Goal: Task Accomplishment & Management: Complete application form

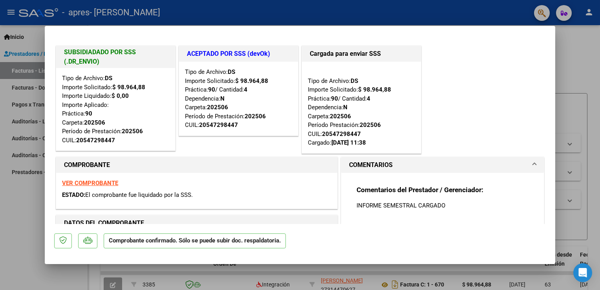
click at [572, 48] on div at bounding box center [300, 145] width 600 height 290
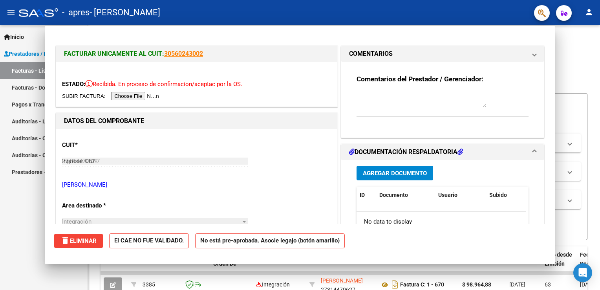
type input "$ 0,00"
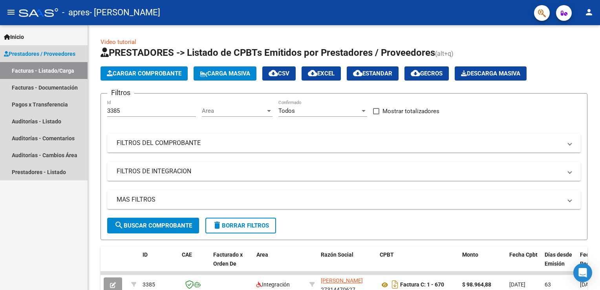
click at [29, 53] on span "Prestadores / Proveedores" at bounding box center [39, 53] width 71 height 9
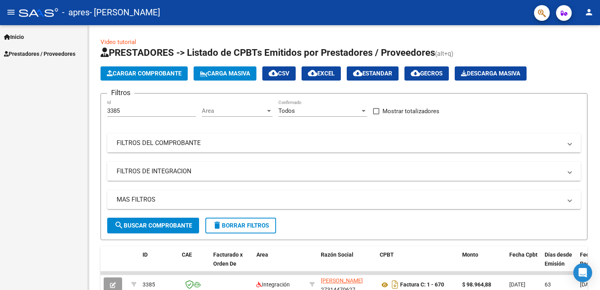
click at [43, 53] on span "Prestadores / Proveedores" at bounding box center [39, 53] width 71 height 9
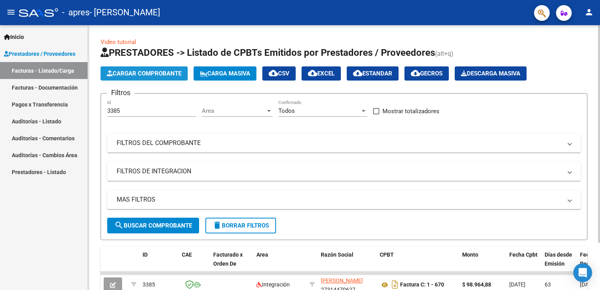
click at [155, 73] on span "Cargar Comprobante" at bounding box center [144, 73] width 75 height 7
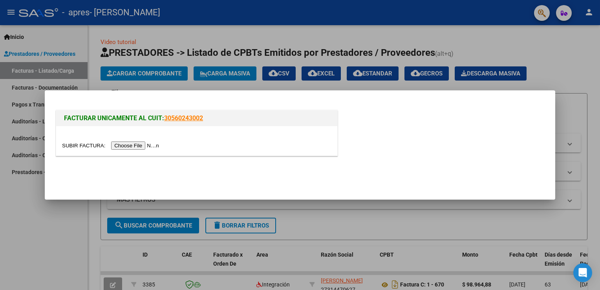
click at [132, 146] on input "file" at bounding box center [111, 145] width 99 height 8
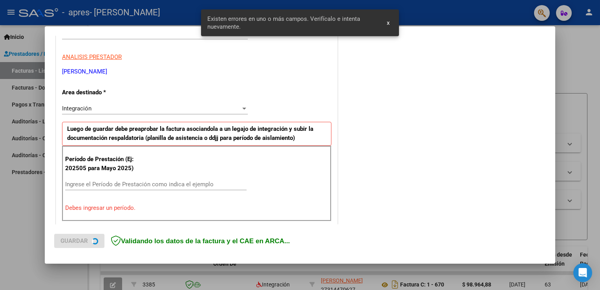
scroll to position [164, 0]
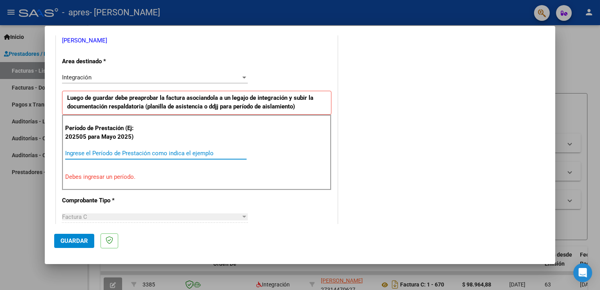
click at [80, 153] on input "Ingrese el Período de Prestación como indica el ejemplo" at bounding box center [155, 153] width 181 height 7
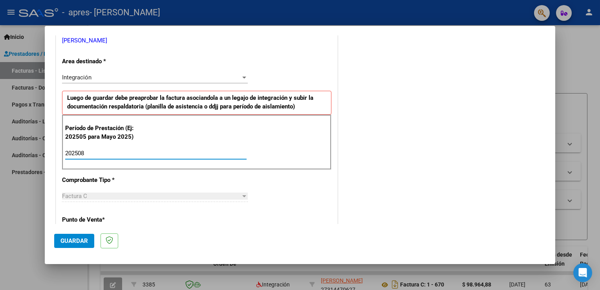
type input "202508"
click at [71, 242] on span "Guardar" at bounding box center [73, 240] width 27 height 7
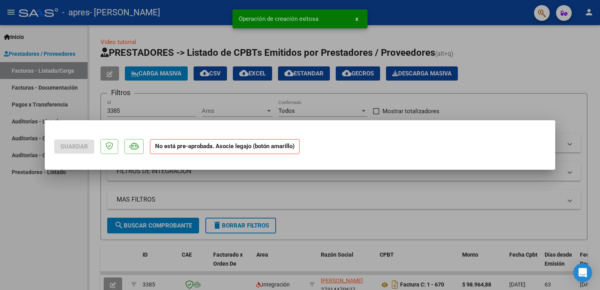
scroll to position [0, 0]
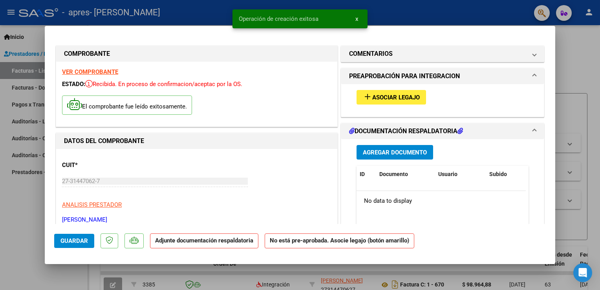
click at [372, 98] on span "Asociar Legajo" at bounding box center [396, 97] width 48 height 7
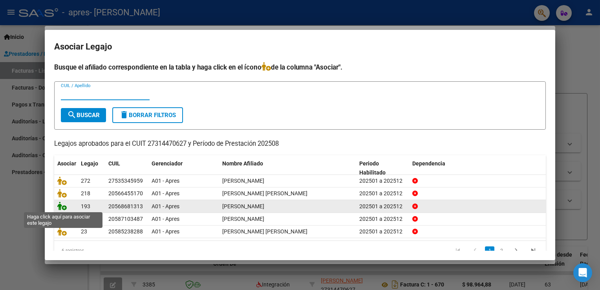
click at [61, 208] on icon at bounding box center [61, 205] width 9 height 9
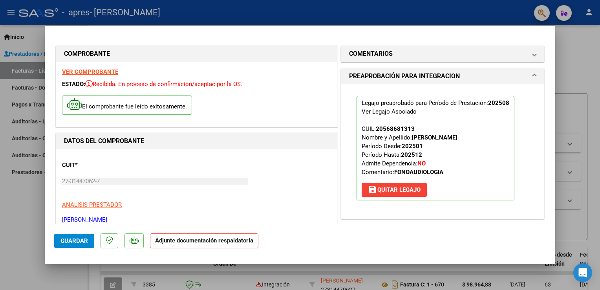
click at [75, 242] on span "Guardar" at bounding box center [73, 240] width 27 height 7
click at [69, 240] on span "Guardar" at bounding box center [73, 240] width 27 height 7
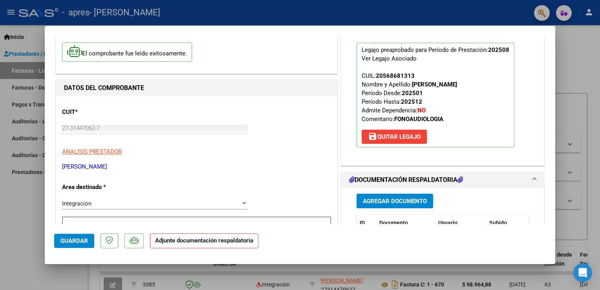
scroll to position [39, 0]
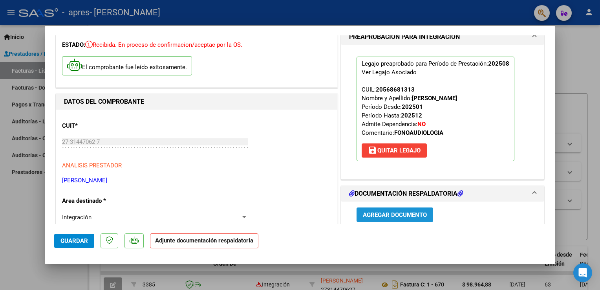
click at [393, 218] on button "Agregar Documento" at bounding box center [395, 214] width 77 height 15
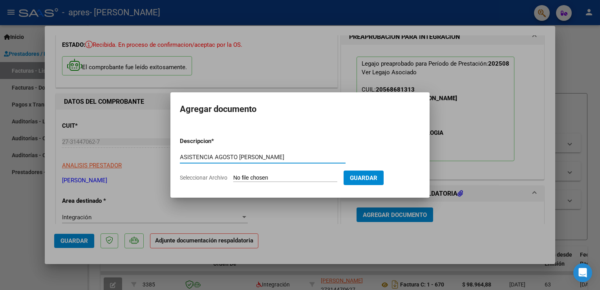
type input "ASISTENCIA AGOSTO [PERSON_NAME]"
click at [282, 180] on input "Seleccionar Archivo" at bounding box center [285, 177] width 104 height 7
type input "C:\fakepath\Asistencia [DATE] [PERSON_NAME].pdf"
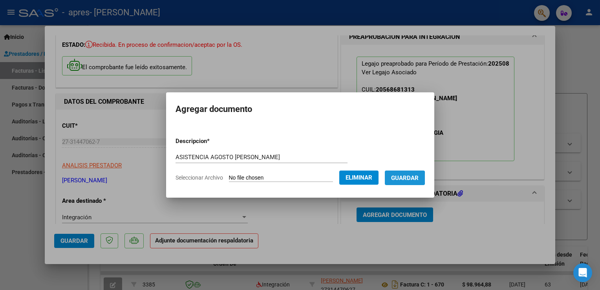
click at [412, 178] on span "Guardar" at bounding box center [404, 177] width 27 height 7
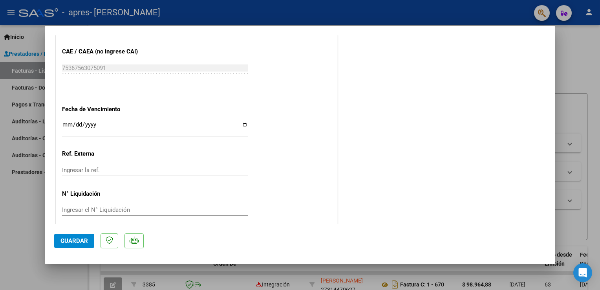
scroll to position [514, 0]
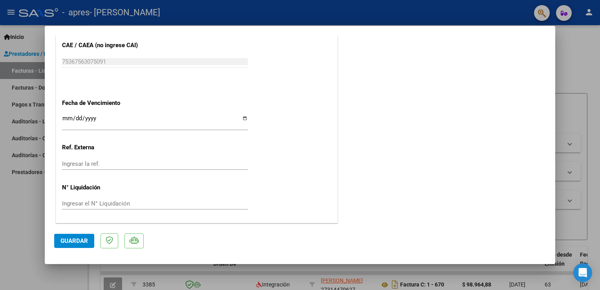
click at [74, 243] on span "Guardar" at bounding box center [73, 240] width 27 height 7
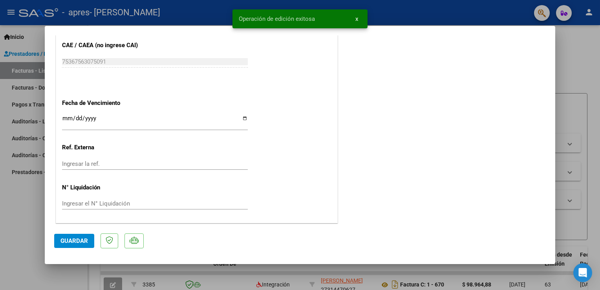
click at [579, 51] on div at bounding box center [300, 145] width 600 height 290
type input "$ 0,00"
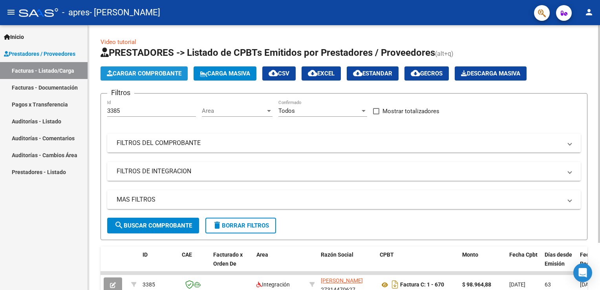
click at [148, 73] on span "Cargar Comprobante" at bounding box center [144, 73] width 75 height 7
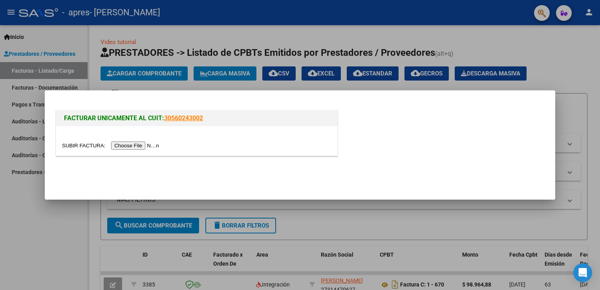
click at [134, 146] on input "file" at bounding box center [111, 145] width 99 height 8
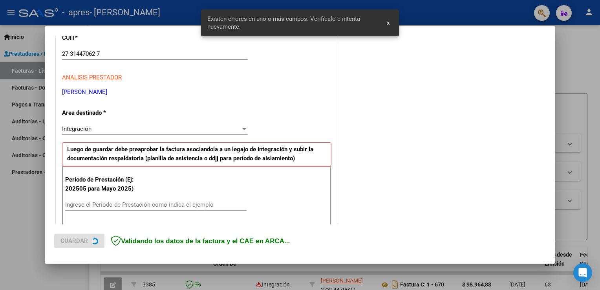
scroll to position [164, 0]
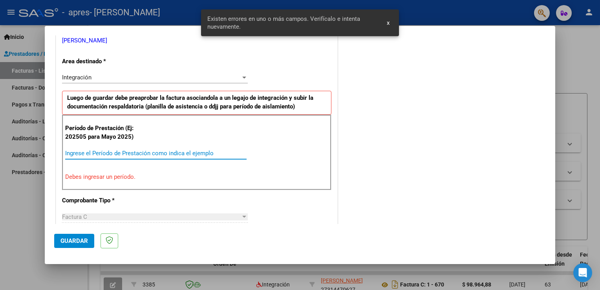
click at [103, 150] on input "Ingrese el Período de Prestación como indica el ejemplo" at bounding box center [155, 153] width 181 height 7
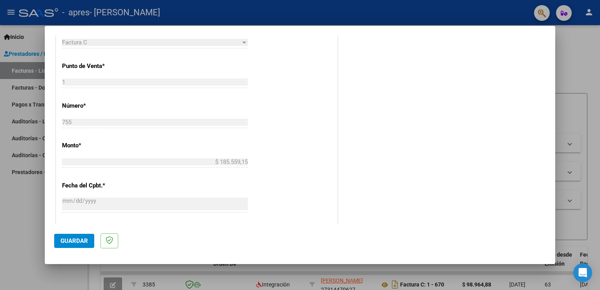
scroll to position [321, 0]
type input "202508"
click at [62, 235] on button "Guardar" at bounding box center [74, 241] width 40 height 14
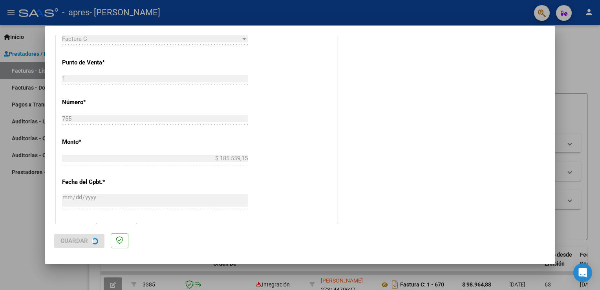
scroll to position [0, 0]
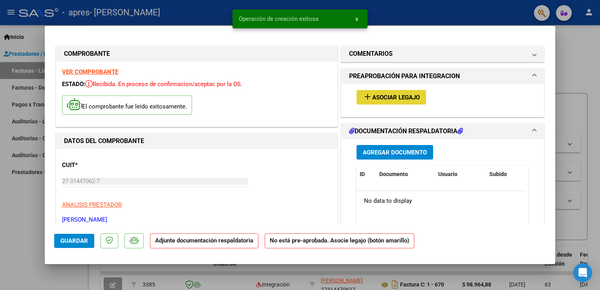
click at [377, 94] on span "Asociar Legajo" at bounding box center [396, 97] width 48 height 7
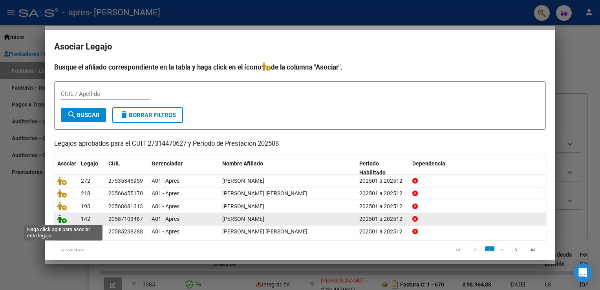
click at [64, 218] on icon at bounding box center [61, 218] width 9 height 9
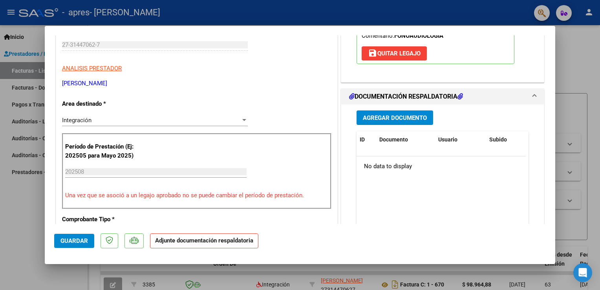
scroll to position [157, 0]
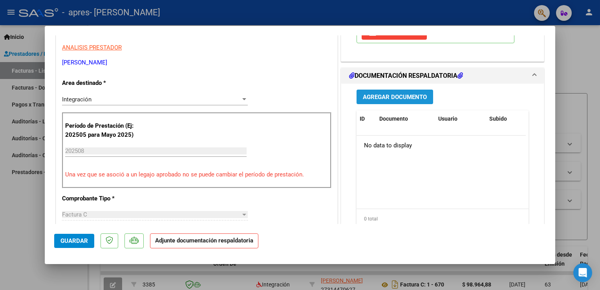
click at [392, 93] on span "Agregar Documento" at bounding box center [395, 96] width 64 height 7
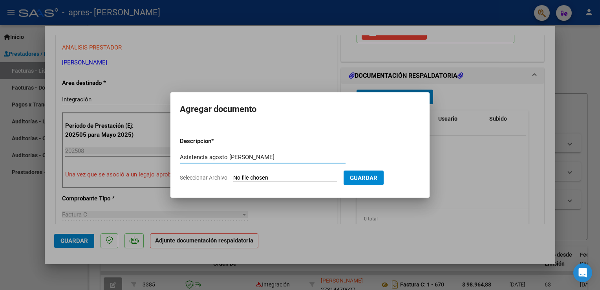
type input "Asistencia agosto [PERSON_NAME]"
click at [277, 178] on input "Seleccionar Archivo" at bounding box center [285, 177] width 104 height 7
type input "C:\fakepath\Asistencia Agosto [PERSON_NAME].pdf"
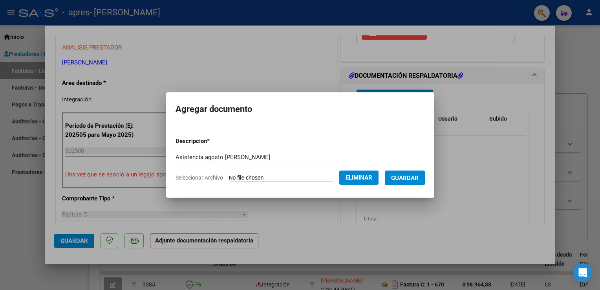
click at [417, 179] on span "Guardar" at bounding box center [404, 177] width 27 height 7
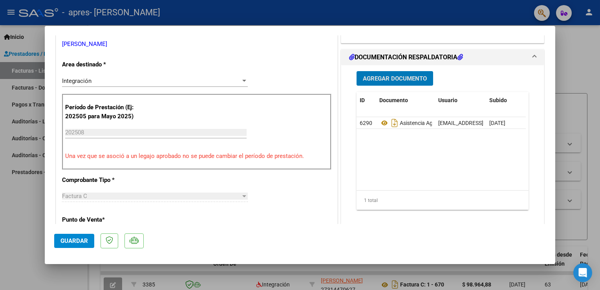
scroll to position [118, 0]
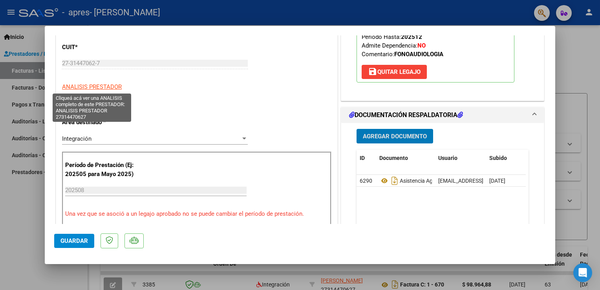
click at [101, 89] on span "ANALISIS PRESTADOR" at bounding box center [92, 86] width 60 height 7
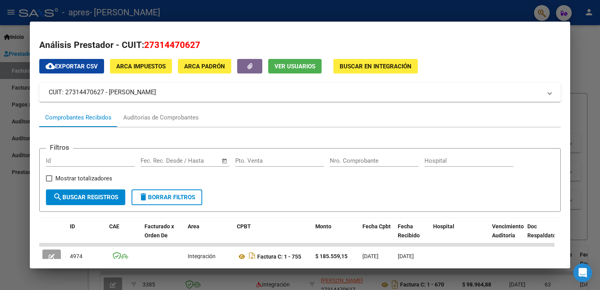
click at [591, 55] on div at bounding box center [300, 145] width 600 height 290
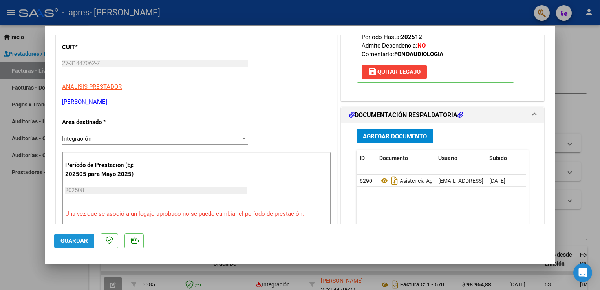
click at [60, 242] on span "Guardar" at bounding box center [73, 240] width 27 height 7
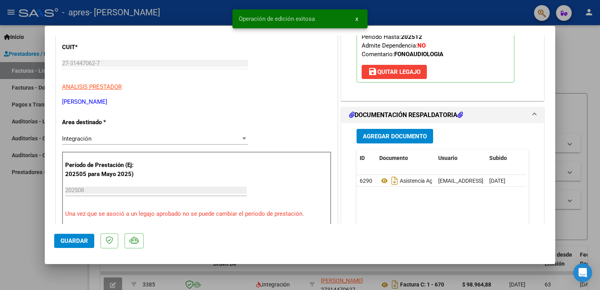
click at [582, 73] on div at bounding box center [300, 145] width 600 height 290
type input "$ 0,00"
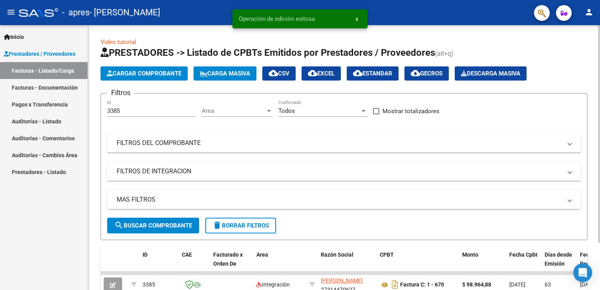
click at [148, 74] on span "Cargar Comprobante" at bounding box center [144, 73] width 75 height 7
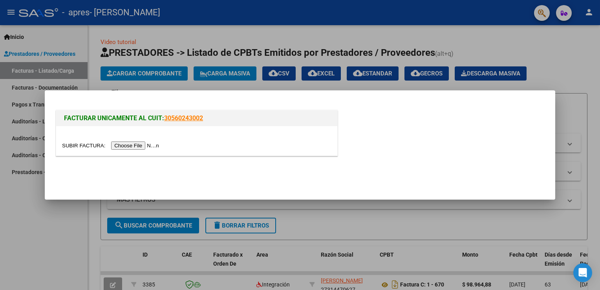
click at [134, 145] on input "file" at bounding box center [111, 145] width 99 height 8
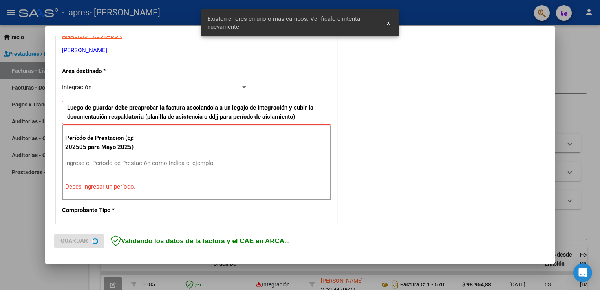
scroll to position [164, 0]
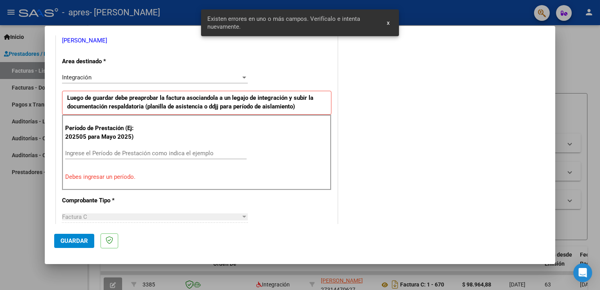
click at [101, 152] on input "Ingrese el Período de Prestación como indica el ejemplo" at bounding box center [155, 153] width 181 height 7
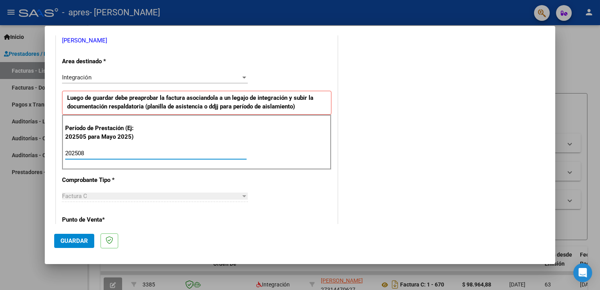
type input "202508"
click at [80, 240] on span "Guardar" at bounding box center [73, 240] width 27 height 7
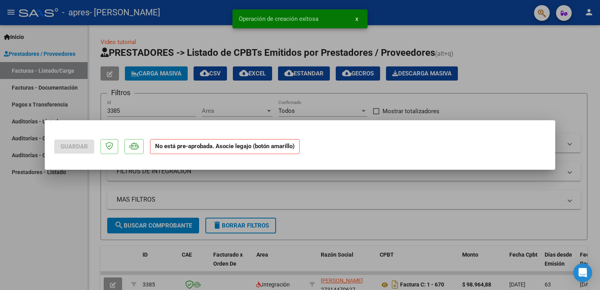
scroll to position [0, 0]
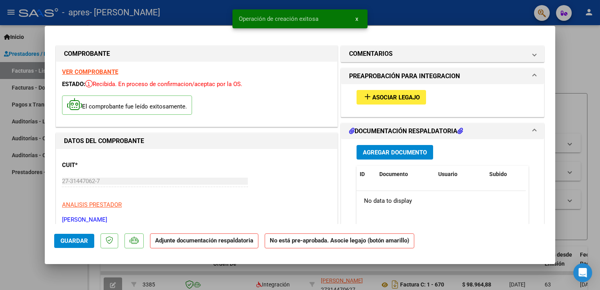
click at [412, 97] on span "Asociar Legajo" at bounding box center [396, 97] width 48 height 7
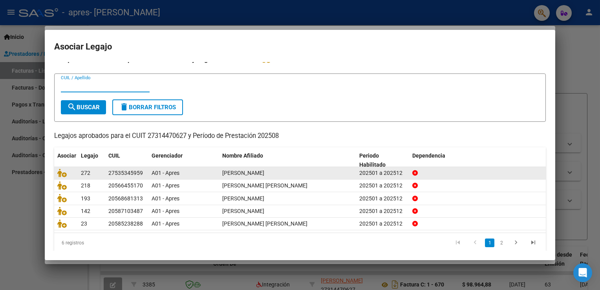
scroll to position [15, 0]
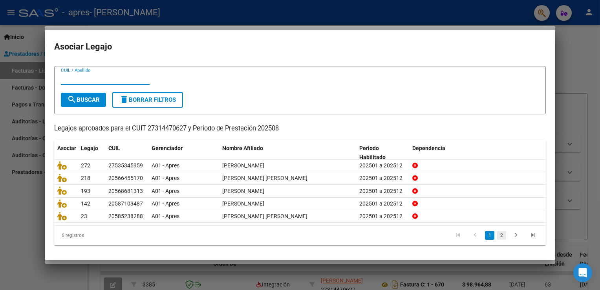
click at [497, 233] on link "2" at bounding box center [501, 235] width 9 height 9
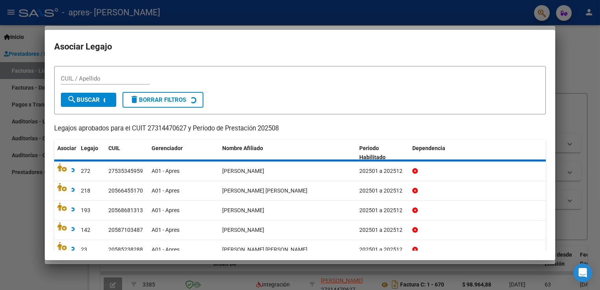
scroll to position [0, 0]
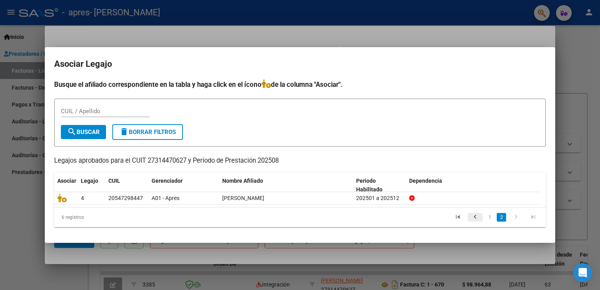
click at [478, 218] on icon "go to previous page" at bounding box center [475, 217] width 10 height 9
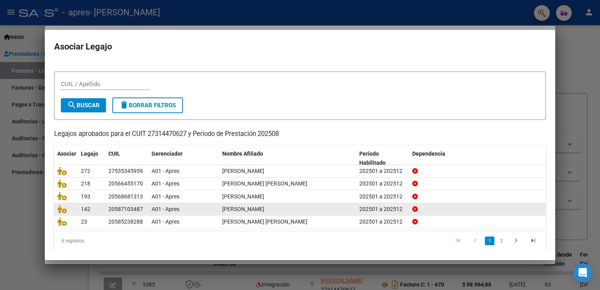
scroll to position [15, 0]
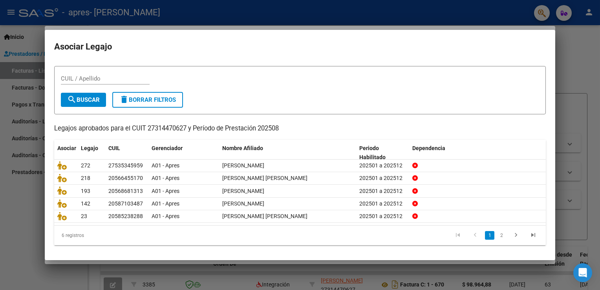
click at [577, 56] on div at bounding box center [300, 145] width 600 height 290
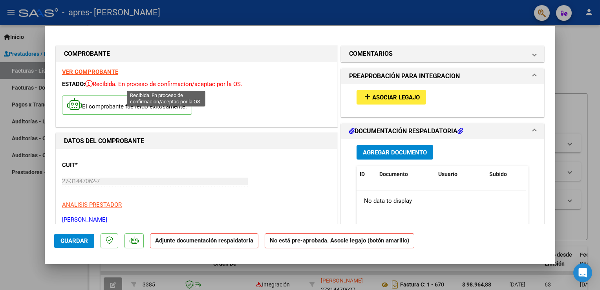
click at [159, 84] on span "Recibida. En proceso de confirmacion/aceptac por la OS." at bounding box center [163, 84] width 157 height 7
click at [107, 72] on strong "VER COMPROBANTE" at bounding box center [90, 71] width 56 height 7
click at [390, 101] on button "add Asociar Legajo" at bounding box center [392, 97] width 70 height 15
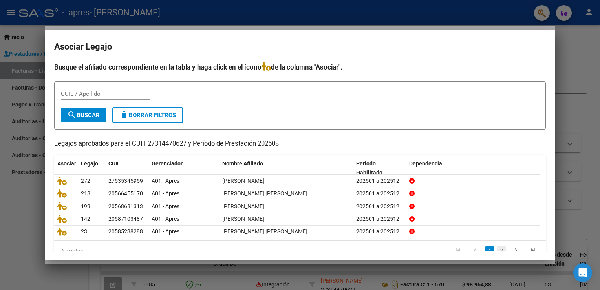
click at [497, 249] on link "2" at bounding box center [501, 250] width 9 height 9
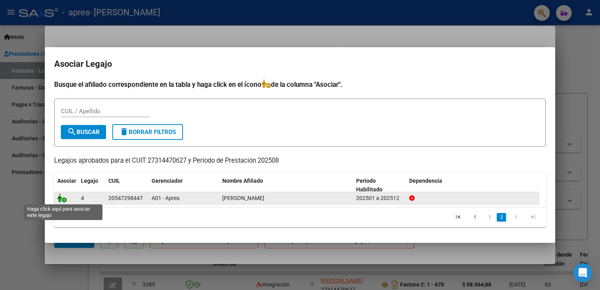
click at [61, 197] on icon at bounding box center [61, 198] width 9 height 9
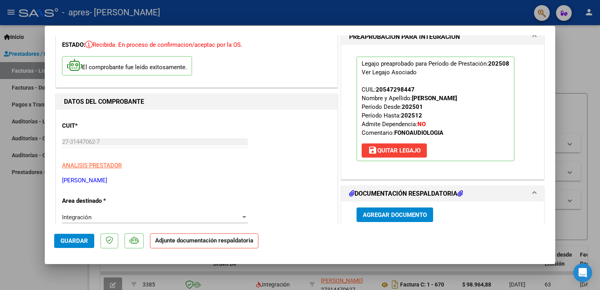
scroll to position [79, 0]
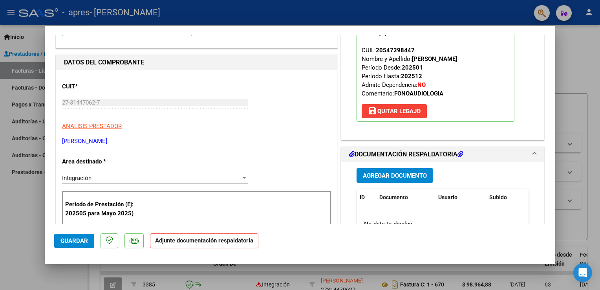
click at [386, 176] on span "Agregar Documento" at bounding box center [395, 175] width 64 height 7
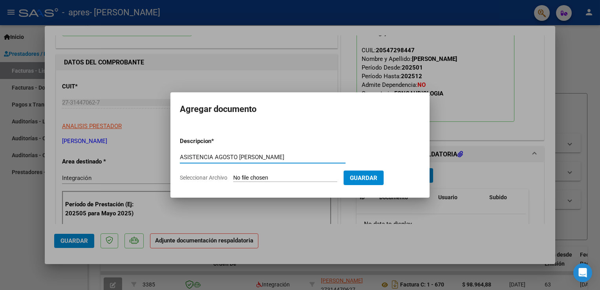
type input "ASISTENCIA AGOSTO [PERSON_NAME]"
click at [311, 178] on input "Seleccionar Archivo" at bounding box center [285, 177] width 104 height 7
type input "C:\fakepath\Asistencia Agosto [PERSON_NAME].pdf"
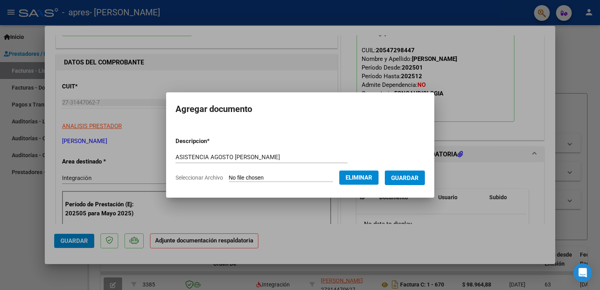
click at [416, 177] on span "Guardar" at bounding box center [404, 177] width 27 height 7
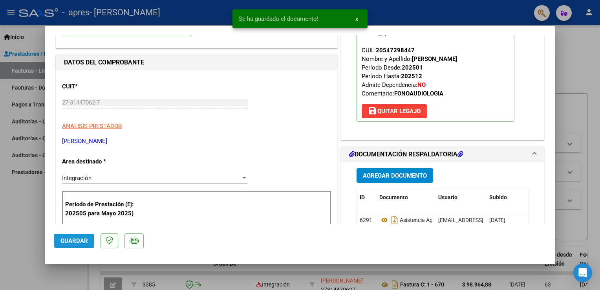
click at [79, 242] on span "Guardar" at bounding box center [73, 240] width 27 height 7
click at [569, 70] on div at bounding box center [300, 145] width 600 height 290
type input "$ 0,00"
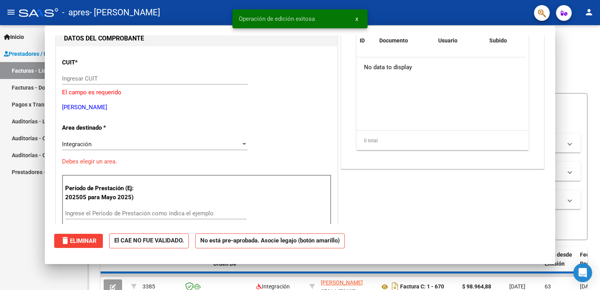
scroll to position [83, 0]
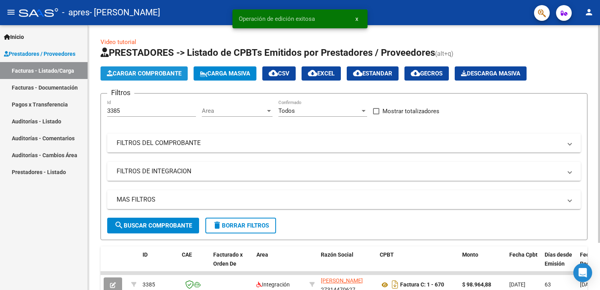
click at [168, 70] on span "Cargar Comprobante" at bounding box center [144, 73] width 75 height 7
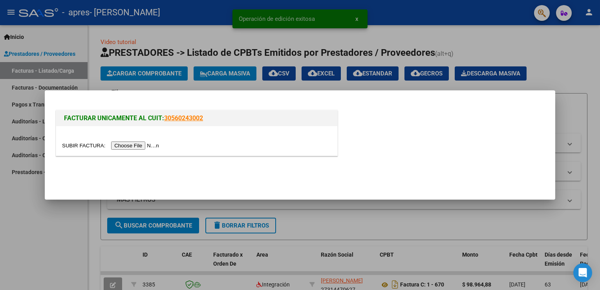
click at [133, 147] on input "file" at bounding box center [111, 145] width 99 height 8
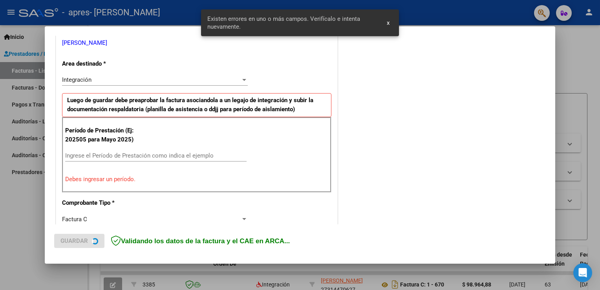
scroll to position [164, 0]
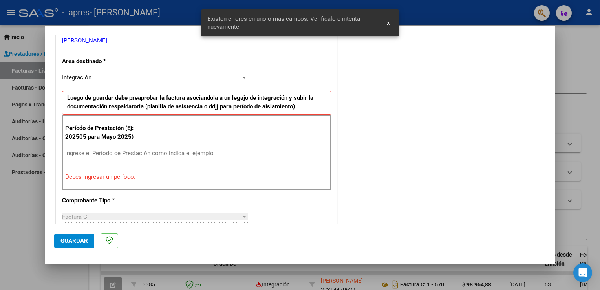
click at [83, 152] on input "Ingrese el Período de Prestación como indica el ejemplo" at bounding box center [155, 153] width 181 height 7
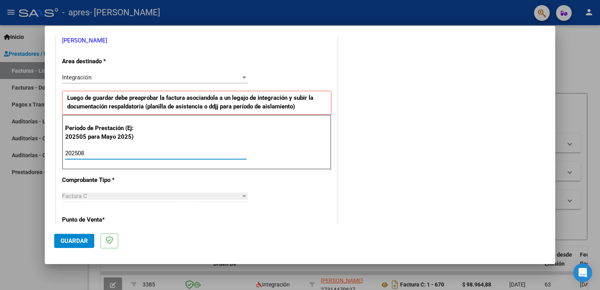
type input "202508"
click at [68, 238] on span "Guardar" at bounding box center [73, 240] width 27 height 7
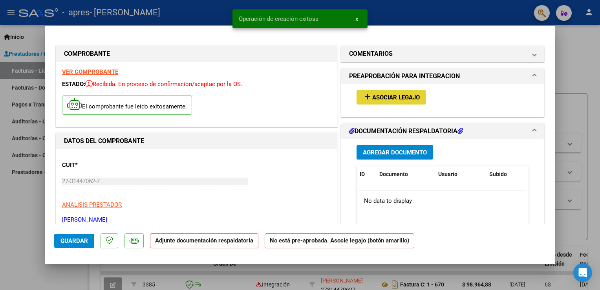
click at [401, 96] on span "Asociar Legajo" at bounding box center [396, 97] width 48 height 7
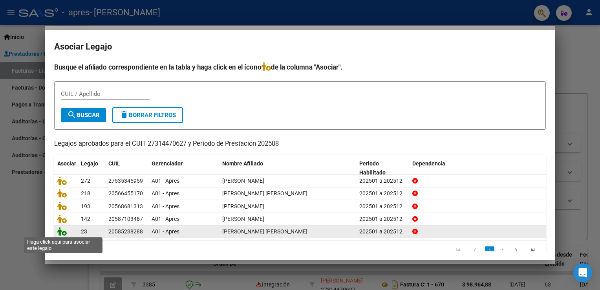
click at [58, 233] on icon at bounding box center [61, 231] width 9 height 9
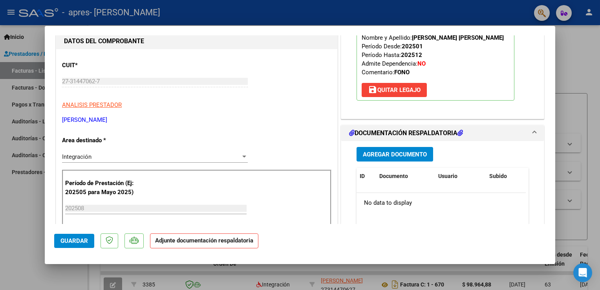
scroll to position [118, 0]
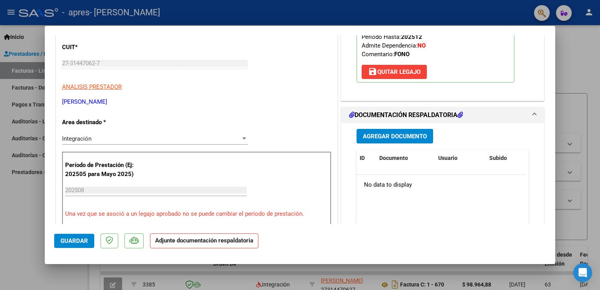
click at [397, 140] on span "Agregar Documento" at bounding box center [395, 136] width 64 height 7
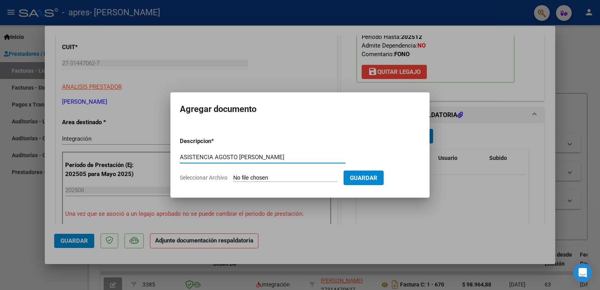
type input "ASISTENCIA AGOSTO [PERSON_NAME]"
click at [283, 178] on input "Seleccionar Archivo" at bounding box center [285, 177] width 104 height 7
type input "C:\fakepath\Asistencia Agosto [PERSON_NAME] .pdf"
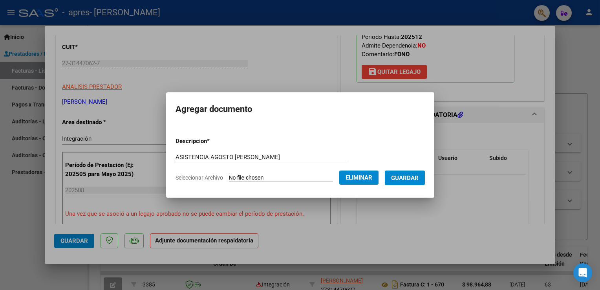
click at [416, 178] on span "Guardar" at bounding box center [404, 177] width 27 height 7
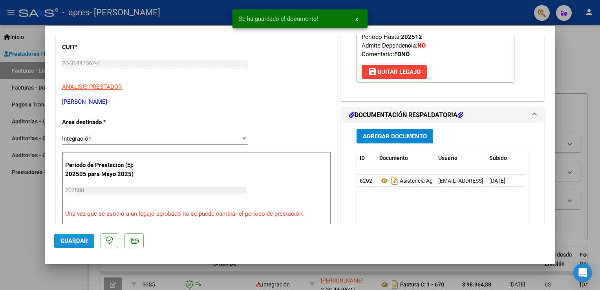
click at [66, 241] on span "Guardar" at bounding box center [73, 240] width 27 height 7
